Goal: Find specific page/section: Find specific page/section

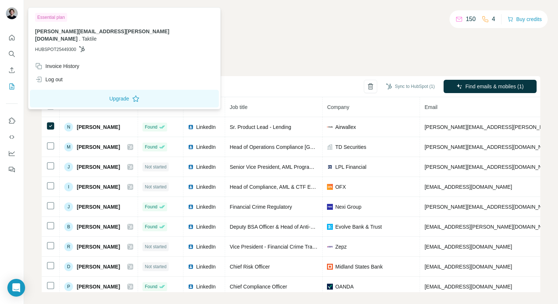
click at [12, 12] on img at bounding box center [12, 13] width 12 height 12
click at [11, 49] on button "Search" at bounding box center [12, 53] width 12 height 13
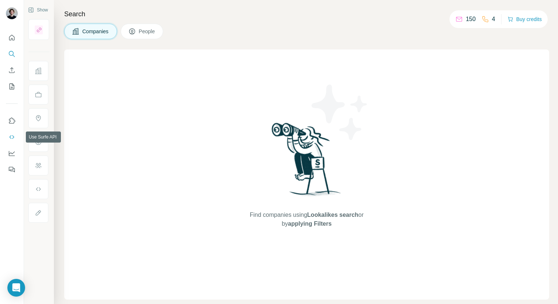
click at [16, 137] on button "Use Surfe API" at bounding box center [12, 136] width 12 height 13
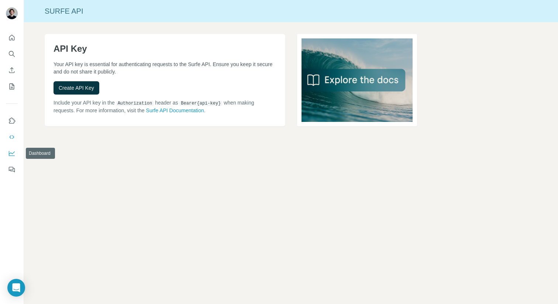
click at [12, 155] on icon "Dashboard" at bounding box center [11, 153] width 7 height 7
